Goal: Transaction & Acquisition: Purchase product/service

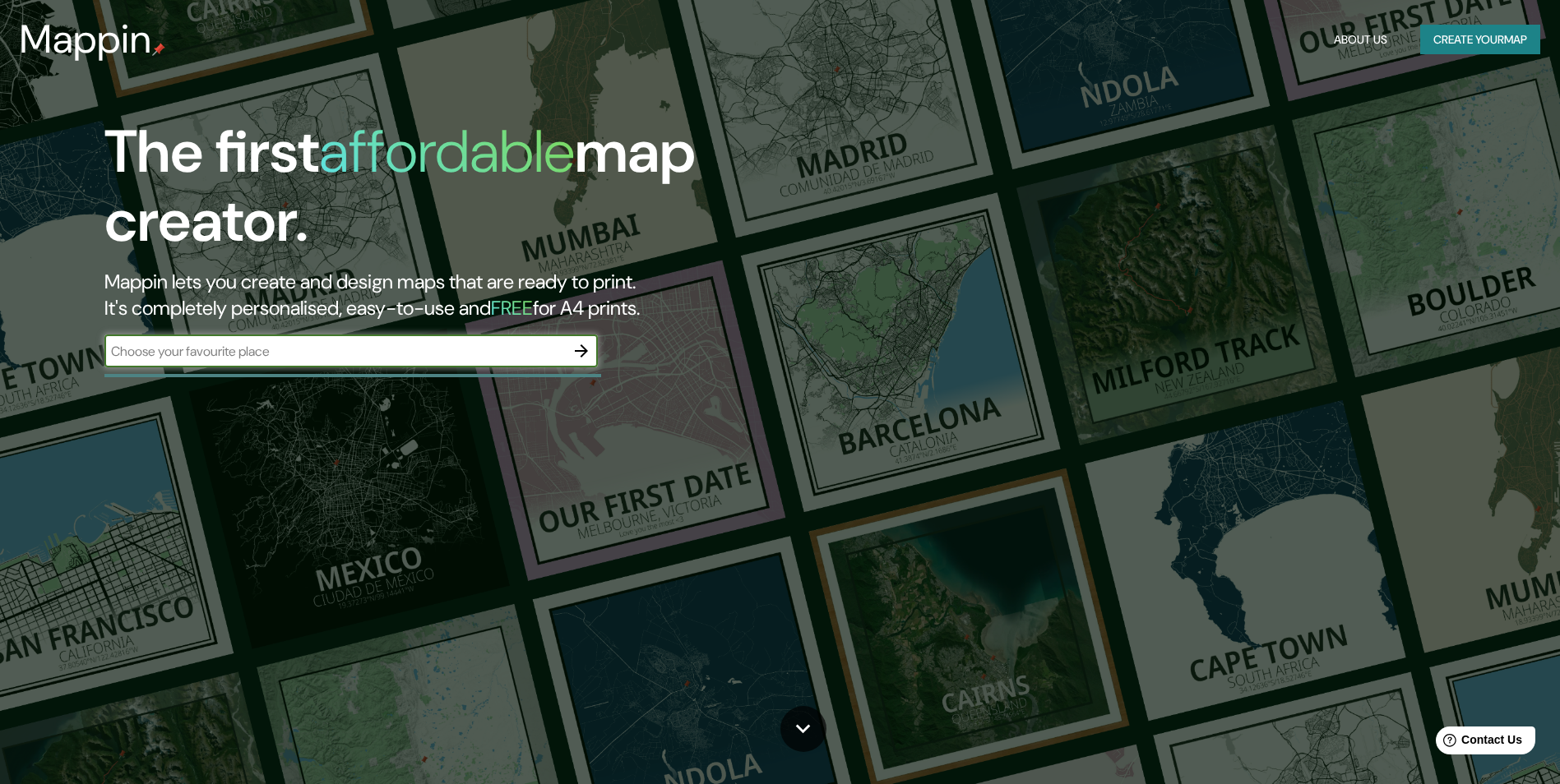
click at [187, 348] on input "text" at bounding box center [334, 351] width 460 height 19
type input "[GEOGRAPHIC_DATA]"
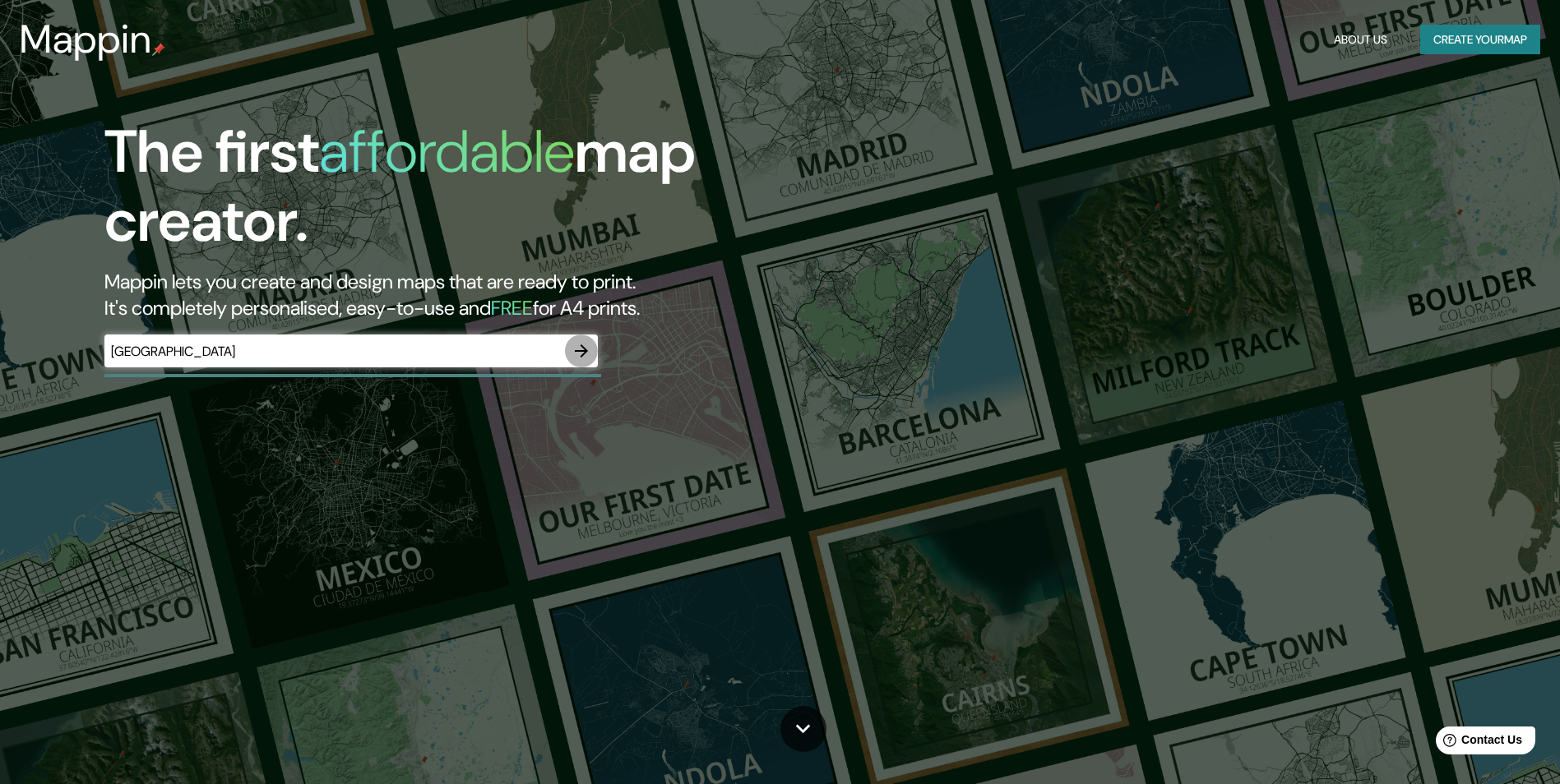
click at [578, 349] on icon "button" at bounding box center [580, 350] width 19 height 19
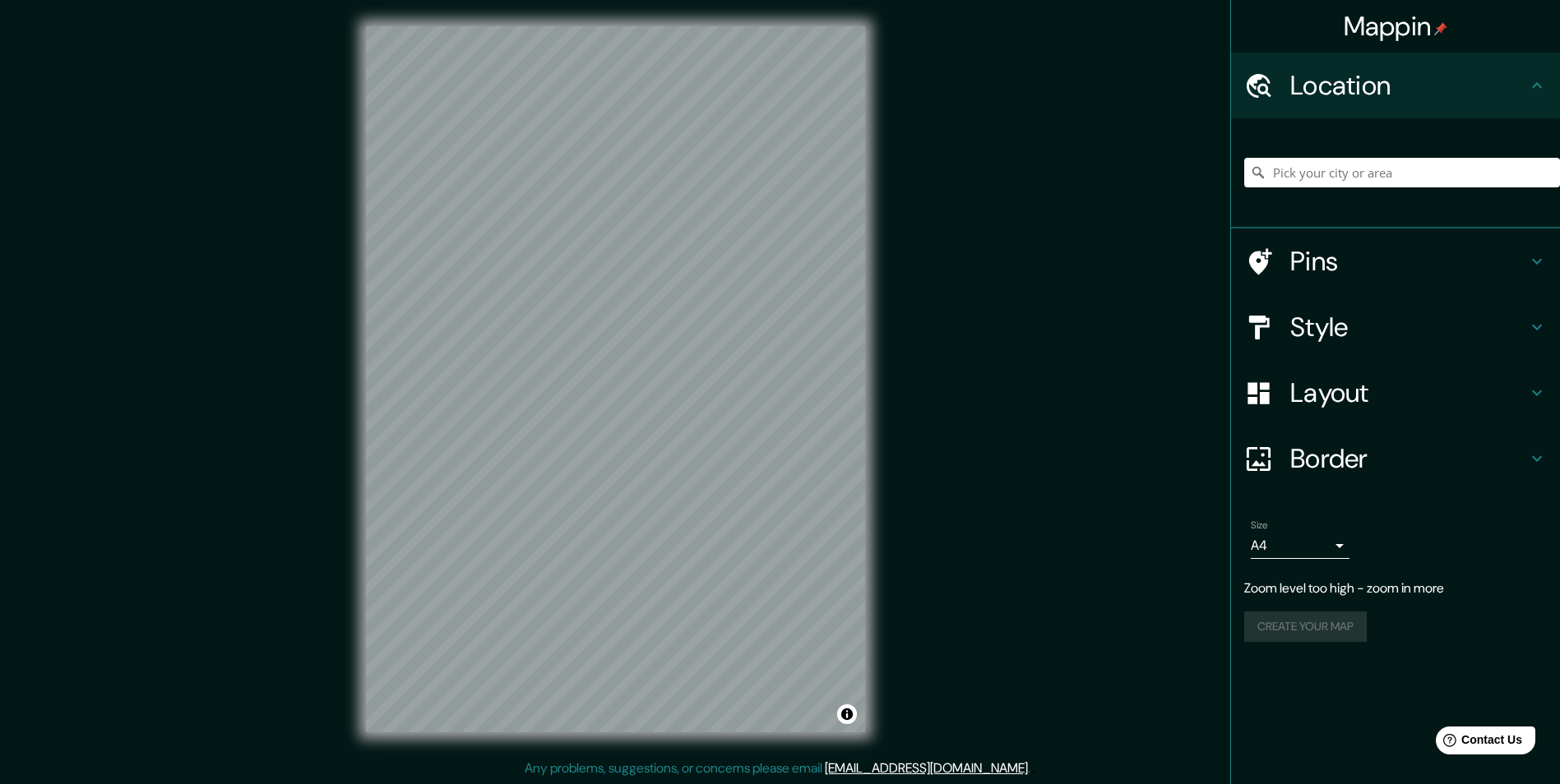
click at [910, 572] on div "Mappin Location Pins Style Layout Border Choose a border. Hint : you can make l…" at bounding box center [780, 392] width 1560 height 785
click at [1310, 177] on input "Pick your city or area" at bounding box center [1401, 173] width 316 height 30
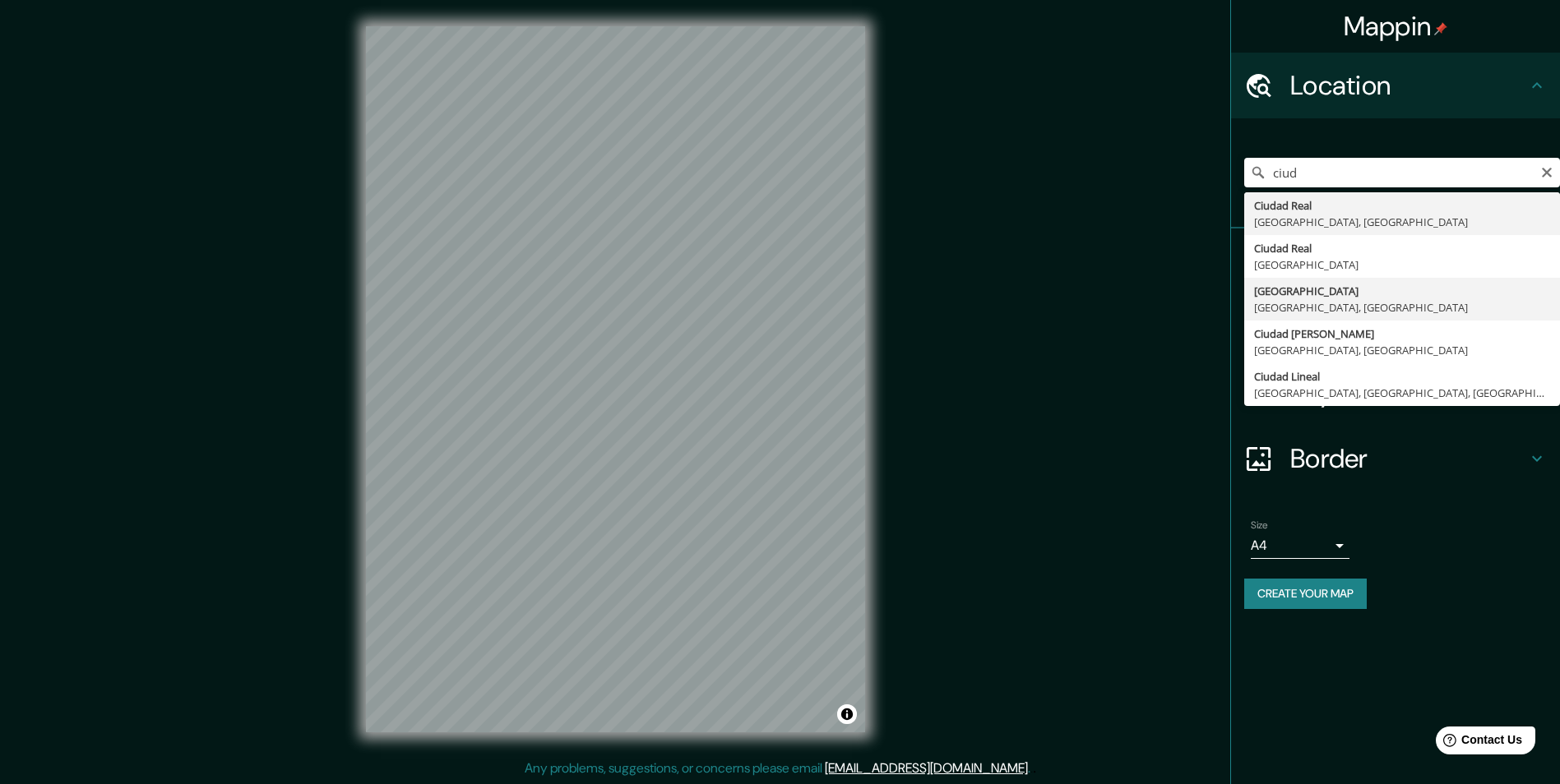
type input "Ciudad del Este, Alto Paraná, Paraguay"
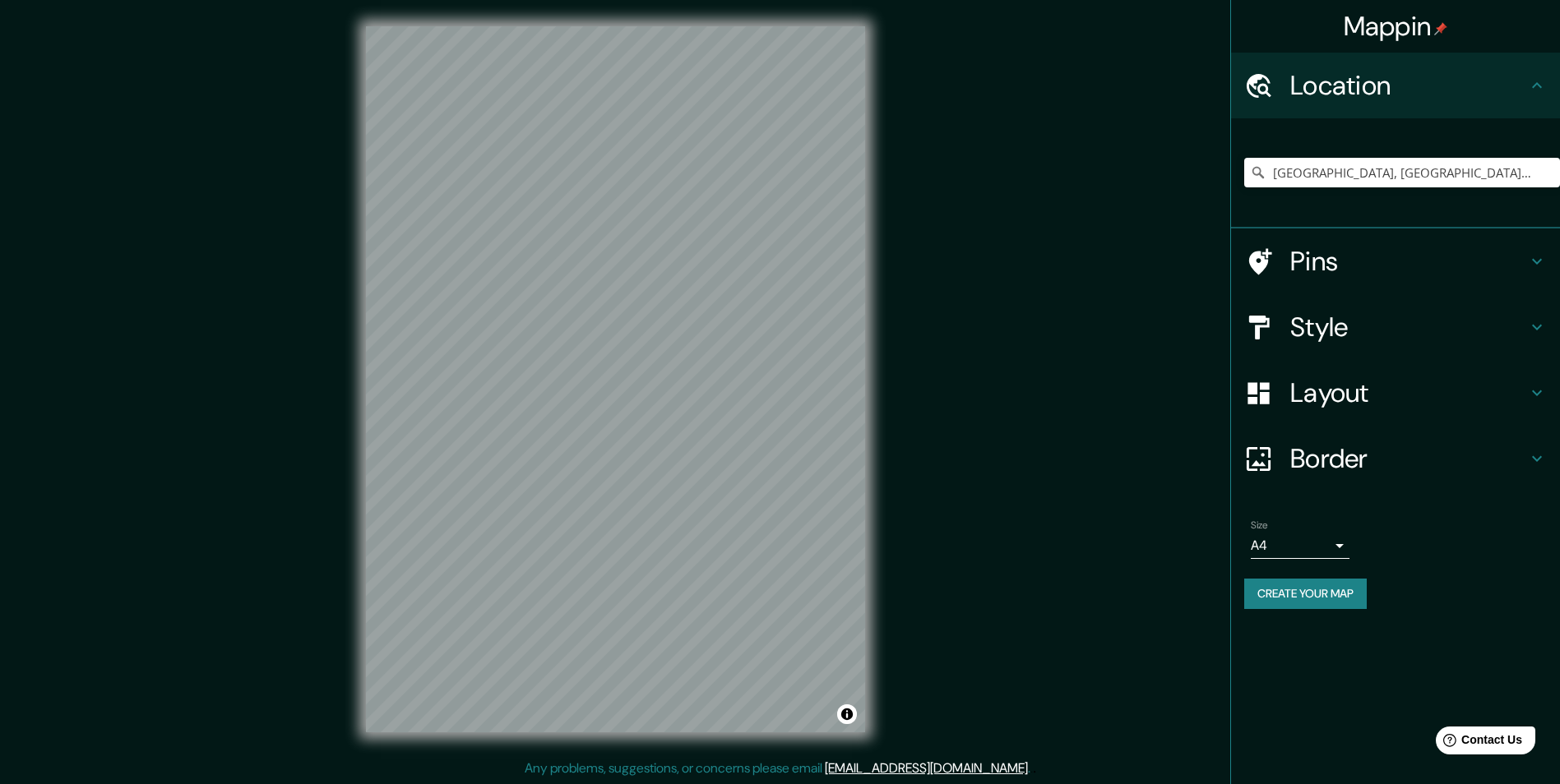
click at [1539, 326] on icon at bounding box center [1537, 327] width 10 height 6
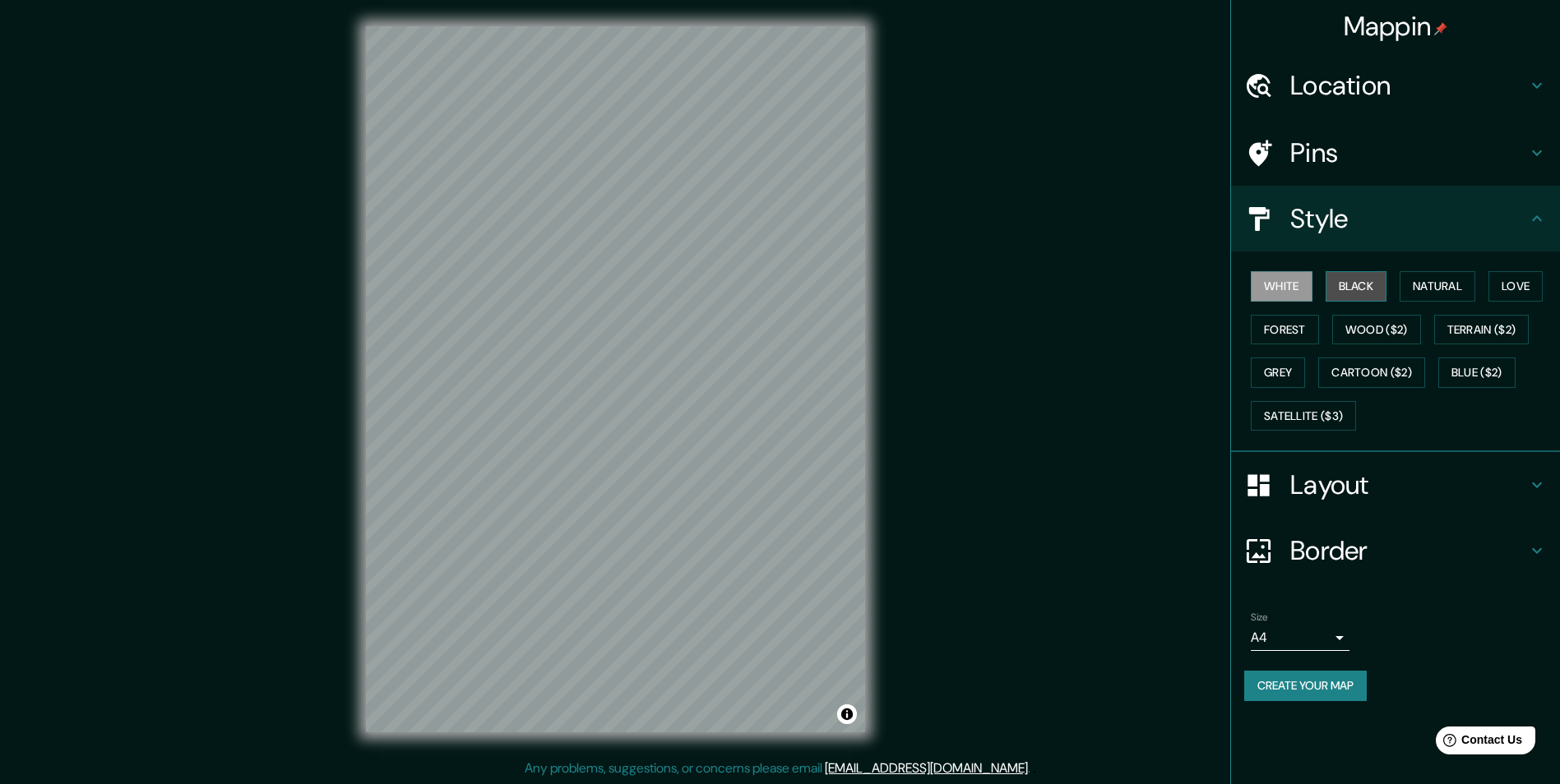
click at [1357, 282] on button "Black" at bounding box center [1356, 287] width 62 height 30
click at [1429, 288] on button "Natural" at bounding box center [1436, 287] width 75 height 30
click at [1517, 286] on button "Love" at bounding box center [1515, 287] width 54 height 30
click at [1291, 326] on button "Forest" at bounding box center [1284, 330] width 69 height 30
click at [1289, 364] on button "Grey" at bounding box center [1277, 373] width 54 height 30
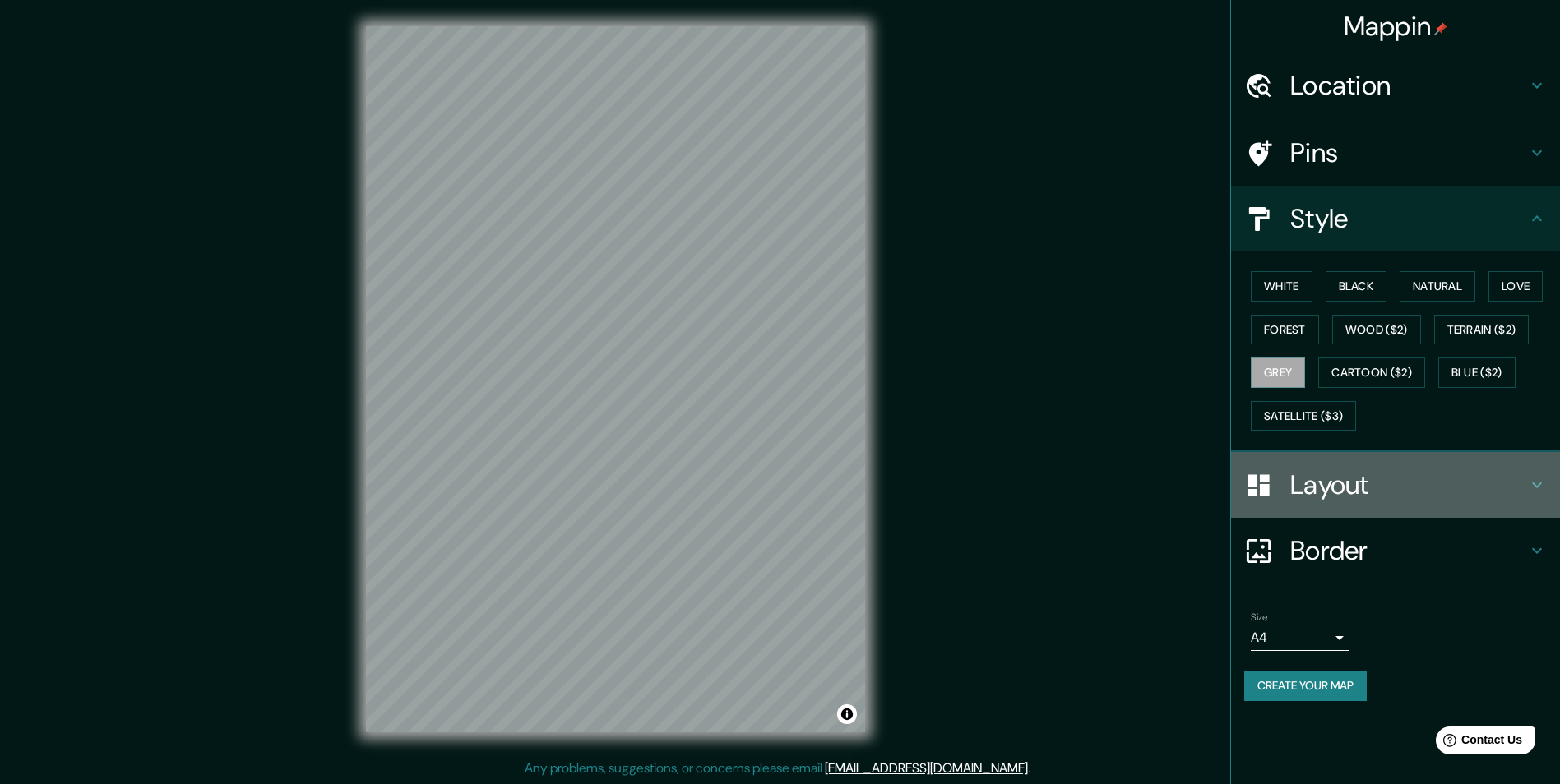
click at [1538, 477] on icon at bounding box center [1536, 485] width 19 height 19
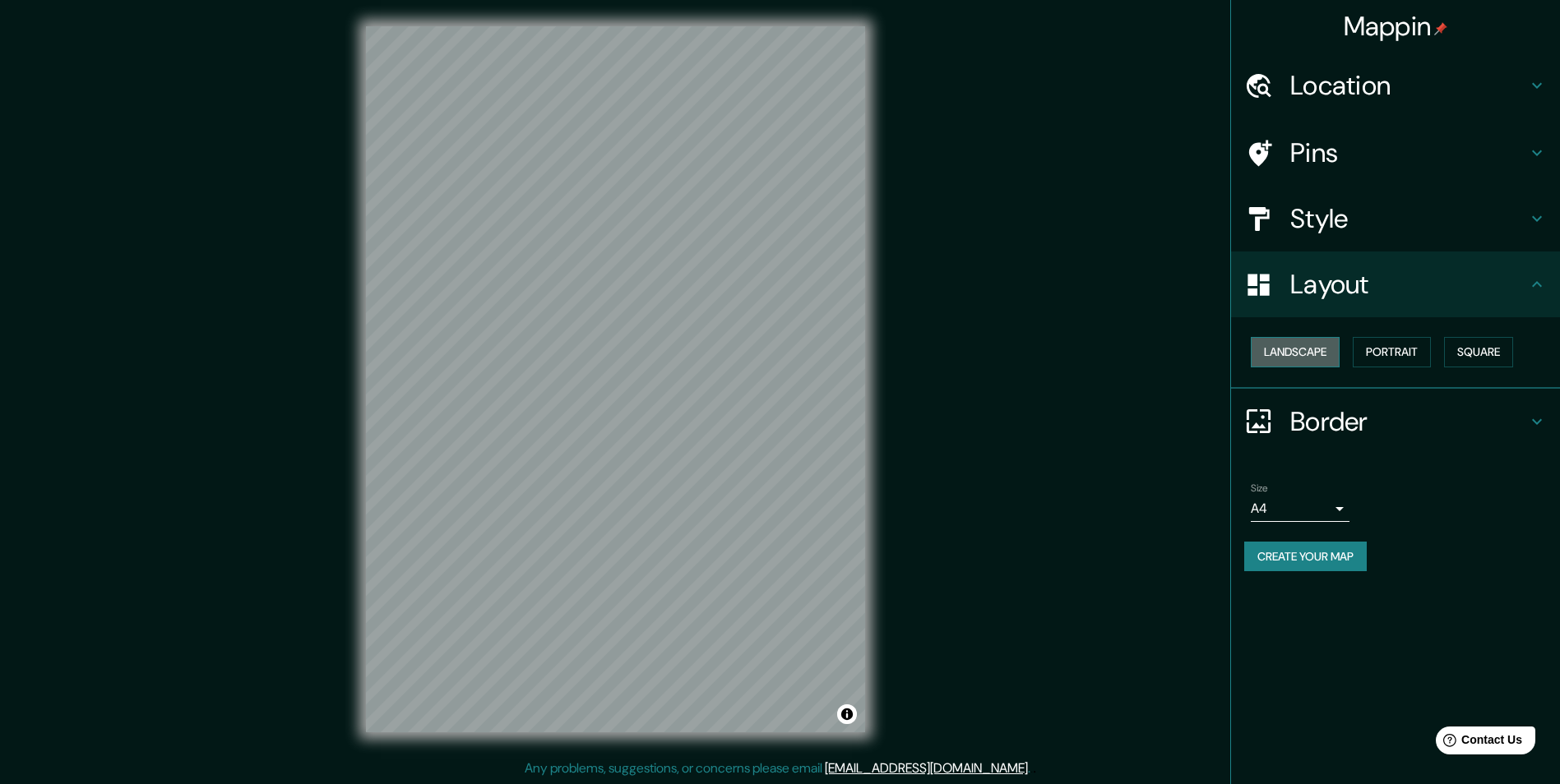
click at [1327, 351] on button "Landscape" at bounding box center [1294, 352] width 89 height 30
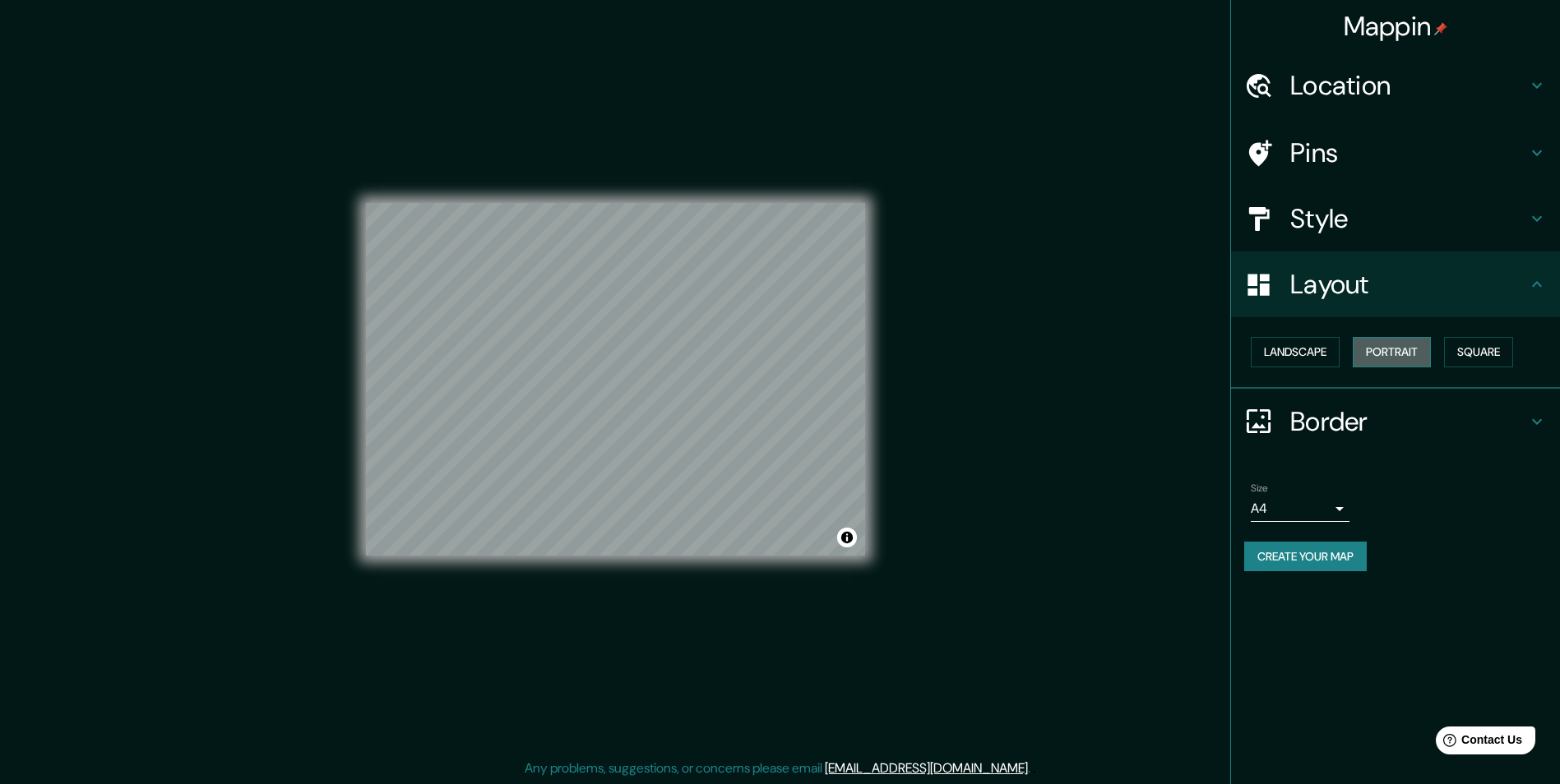
click at [1396, 348] on button "Portrait" at bounding box center [1392, 352] width 78 height 30
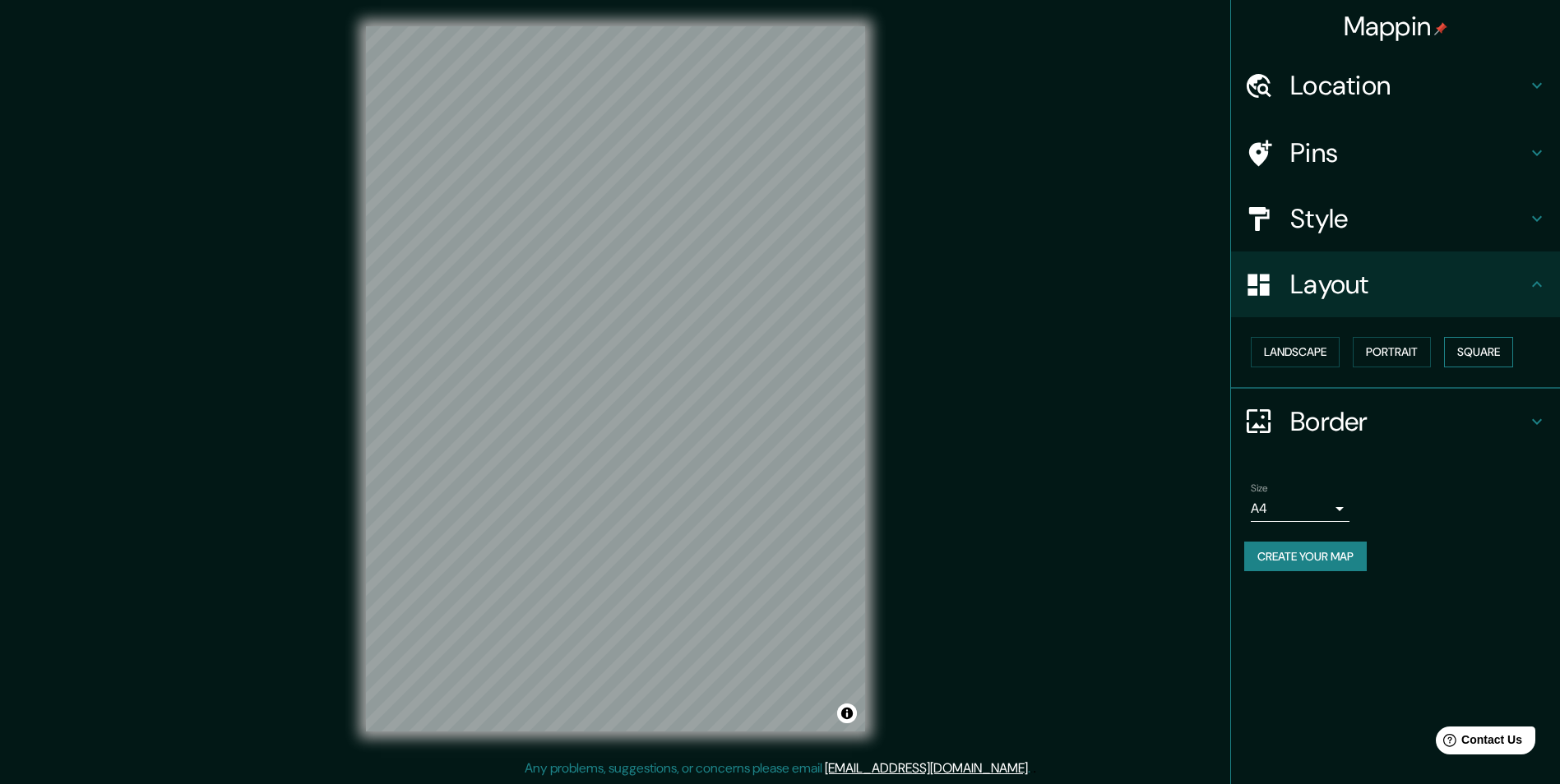
click at [1469, 348] on button "Square" at bounding box center [1479, 352] width 69 height 30
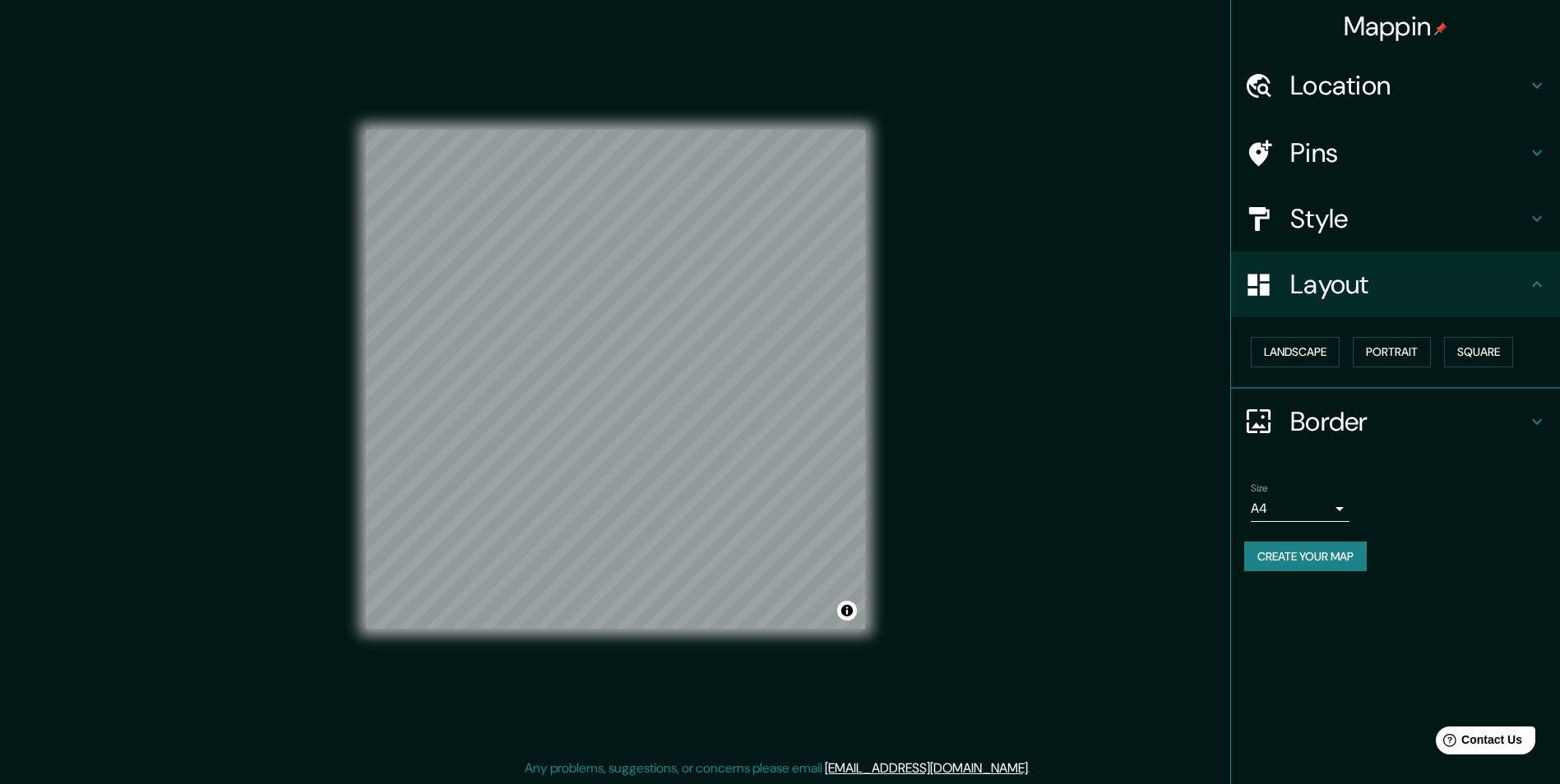
click at [1543, 288] on icon at bounding box center [1536, 284] width 19 height 19
click at [1533, 157] on icon at bounding box center [1536, 152] width 19 height 19
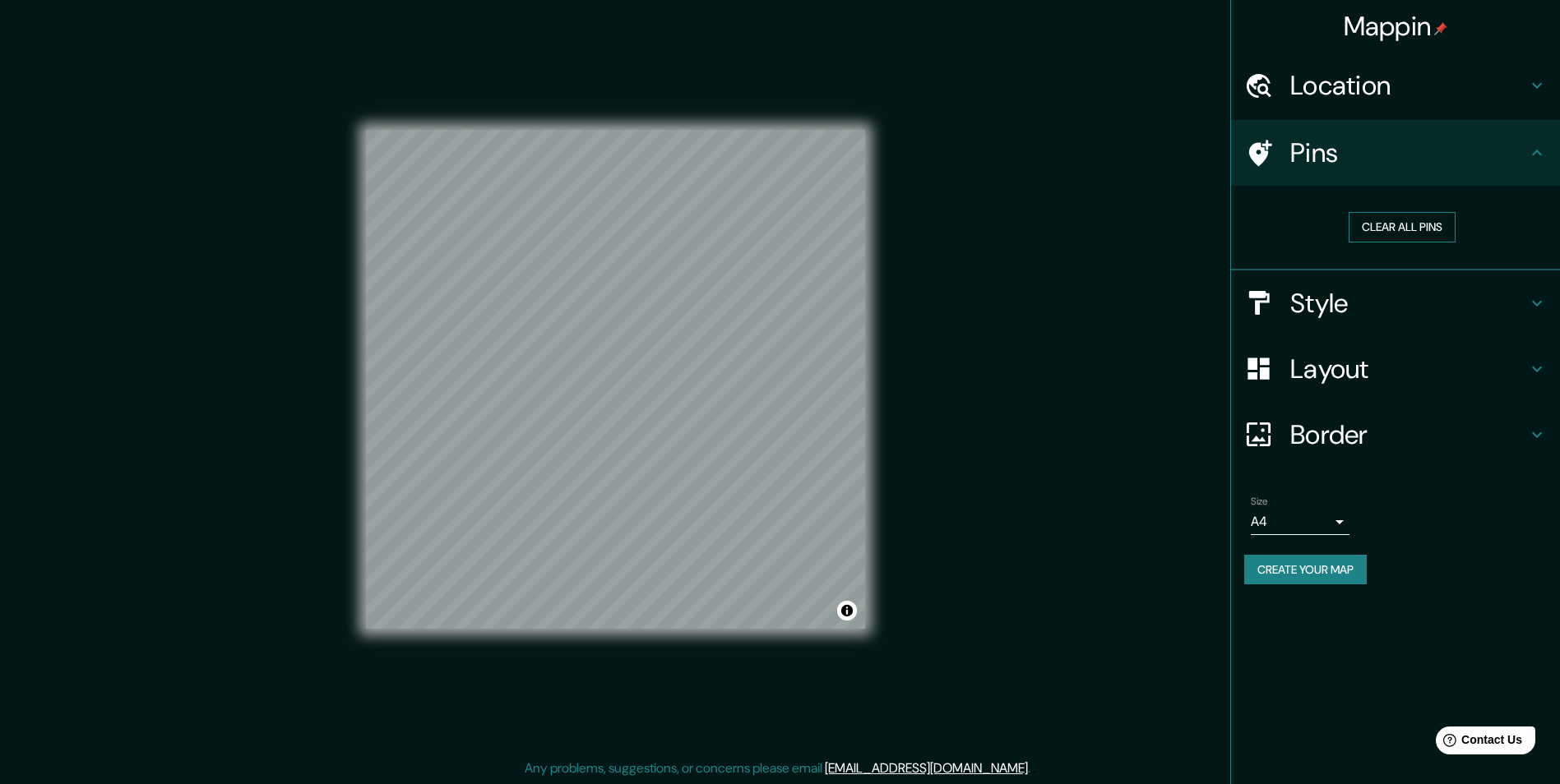
click at [1427, 219] on button "Clear all pins" at bounding box center [1402, 228] width 107 height 30
click at [1530, 430] on icon at bounding box center [1536, 434] width 19 height 19
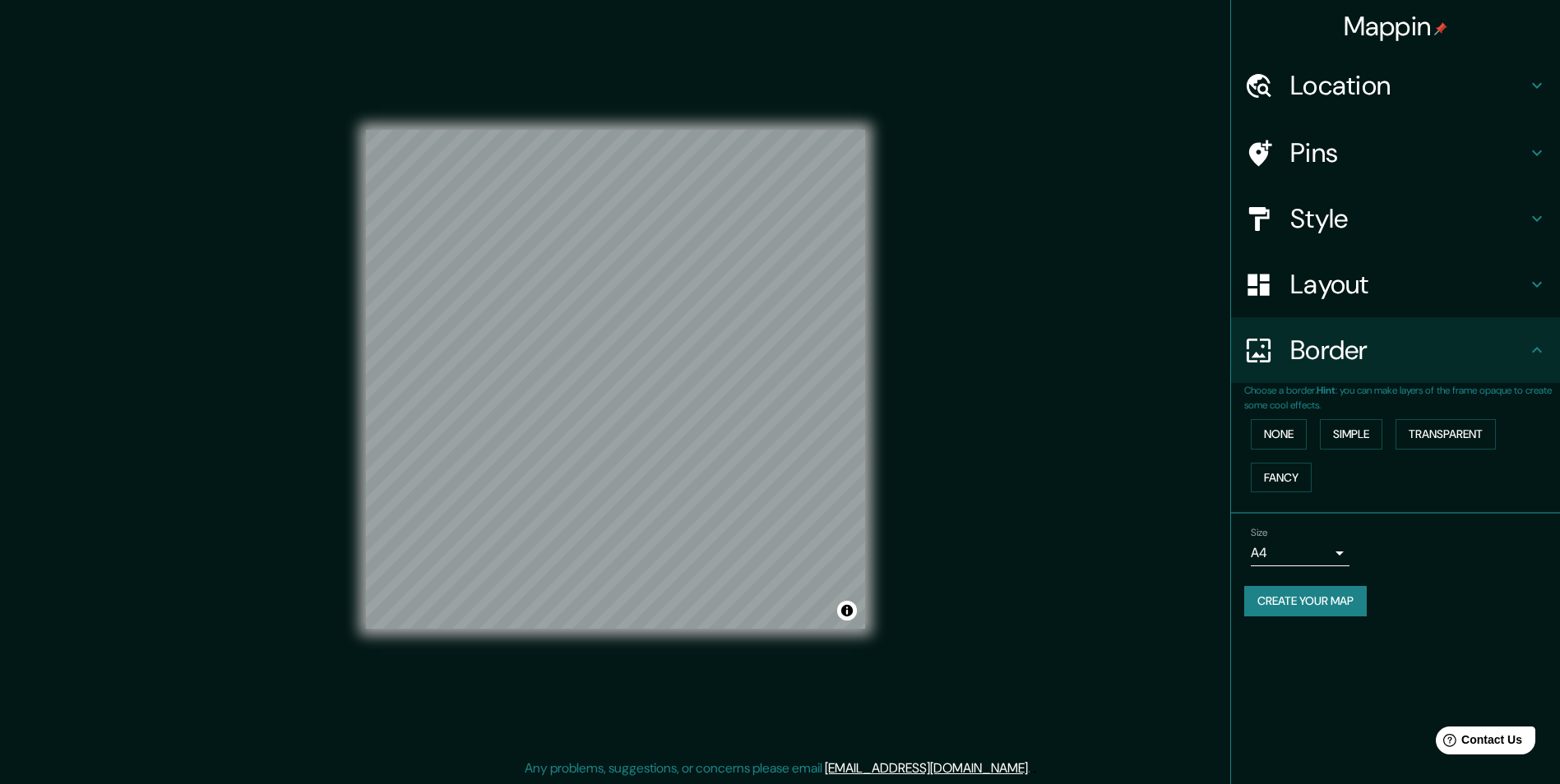
click at [1529, 225] on icon at bounding box center [1536, 218] width 19 height 19
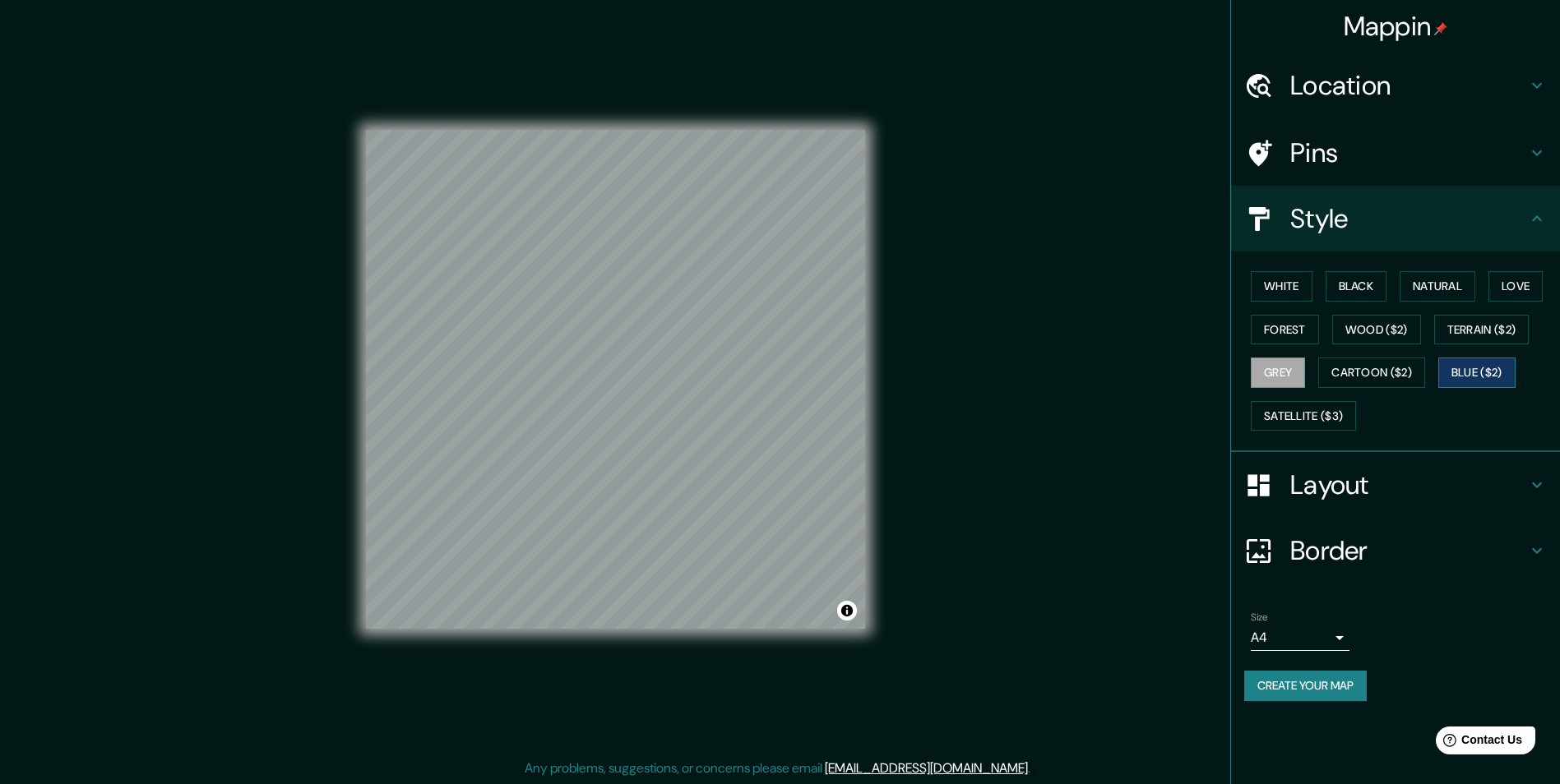
click at [1493, 370] on button "Blue ($2)" at bounding box center [1476, 373] width 77 height 30
click at [1389, 365] on button "Cartoon ($2)" at bounding box center [1371, 373] width 107 height 30
click at [1398, 321] on button "Wood ($2)" at bounding box center [1376, 330] width 89 height 30
